Goal: Go to known website: Access a specific website the user already knows

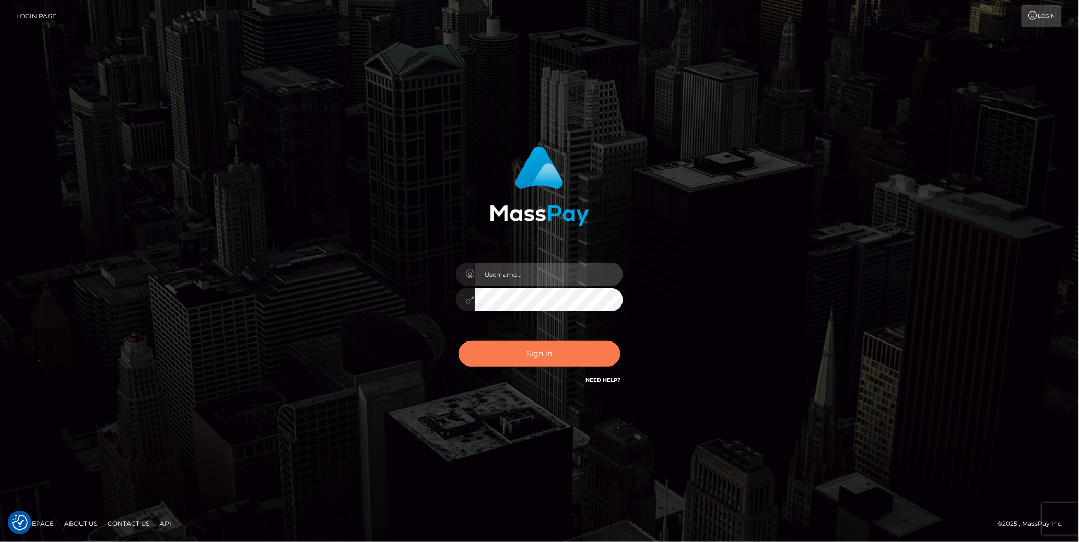
type input "cheli"
click at [527, 351] on button "Sign in" at bounding box center [540, 354] width 162 height 26
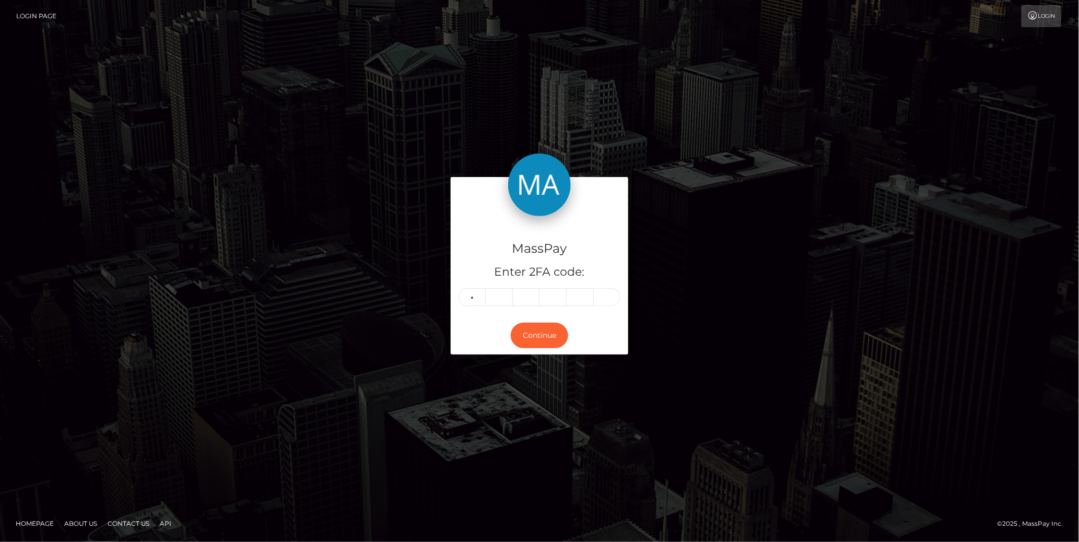
type input "3"
type input "6"
type input "4"
type input "3"
type input "4"
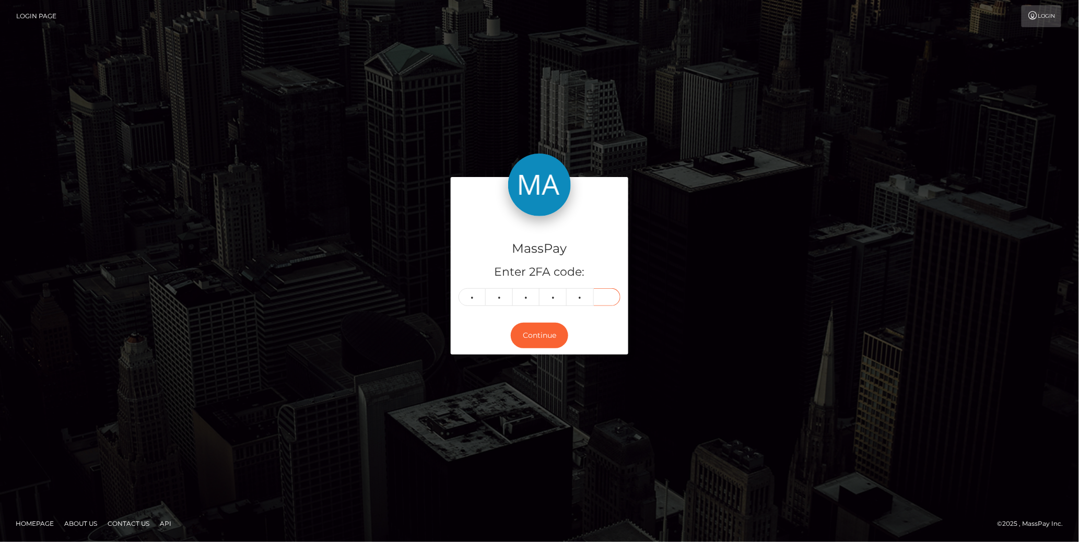
type input "0"
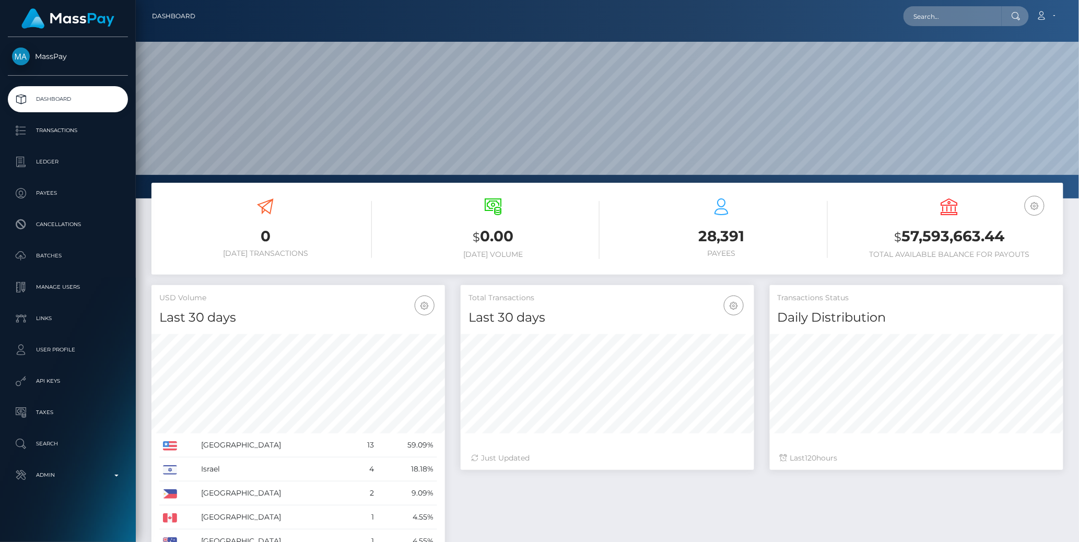
scroll to position [185, 294]
